Goal: Task Accomplishment & Management: Manage account settings

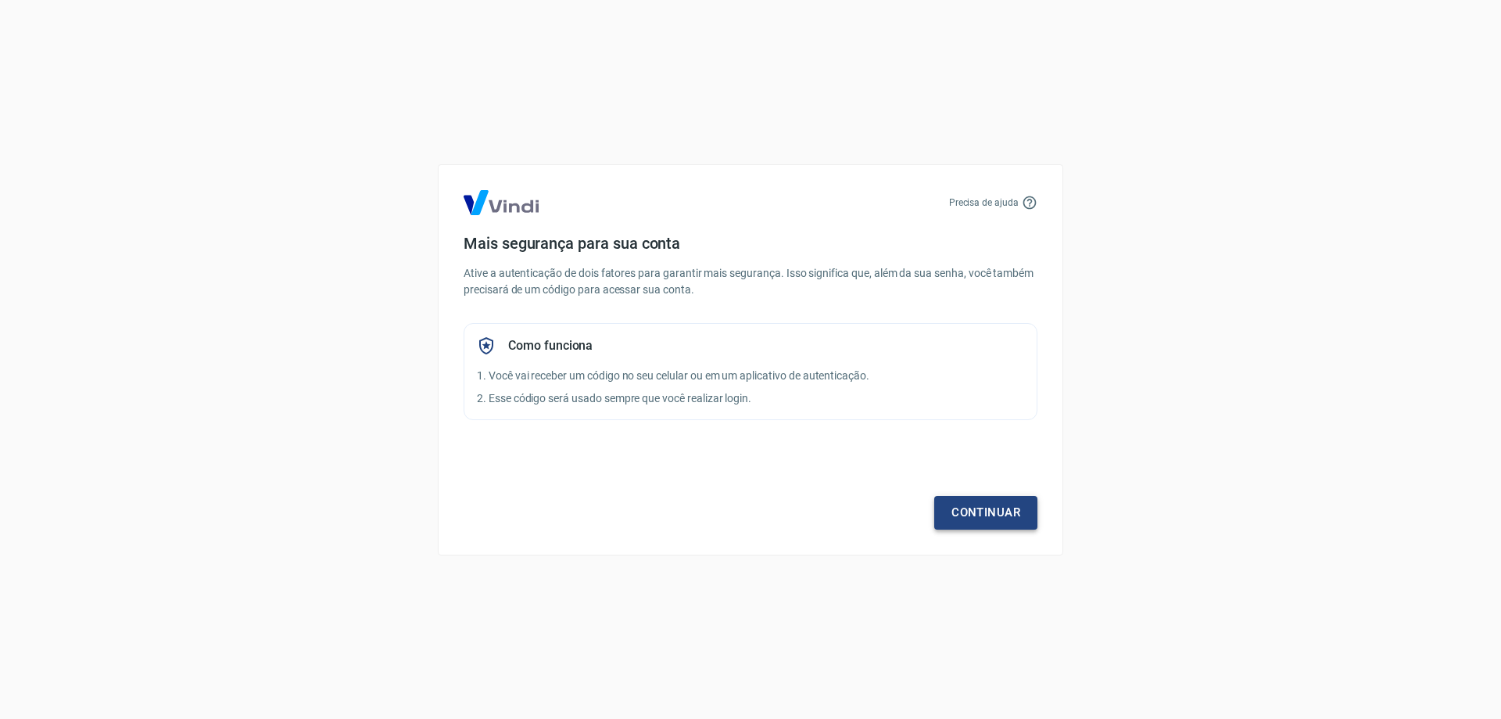
click at [1020, 500] on link "Continuar" at bounding box center [985, 512] width 103 height 33
